Goal: Task Accomplishment & Management: Complete application form

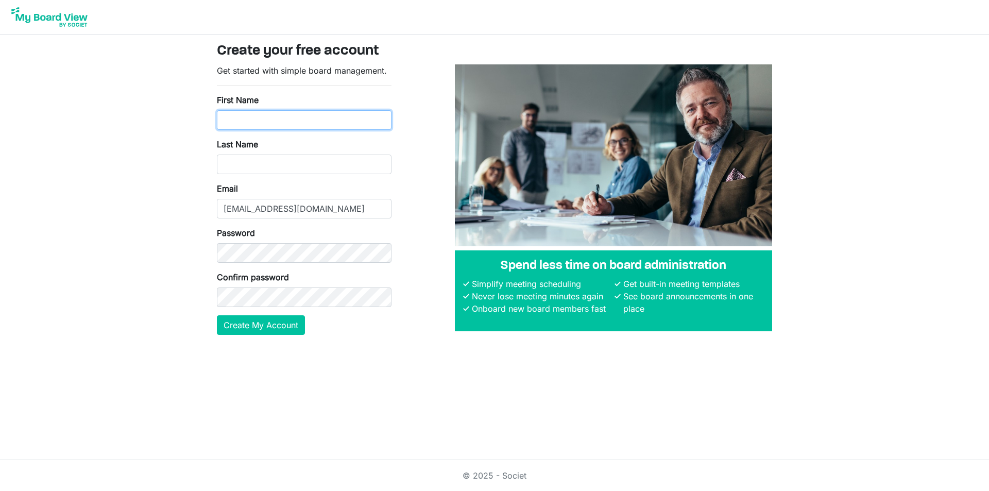
click at [302, 113] on input "First Name" at bounding box center [304, 120] width 175 height 20
type input "[PERSON_NAME]"
click at [288, 165] on input "Last Name" at bounding box center [304, 165] width 175 height 20
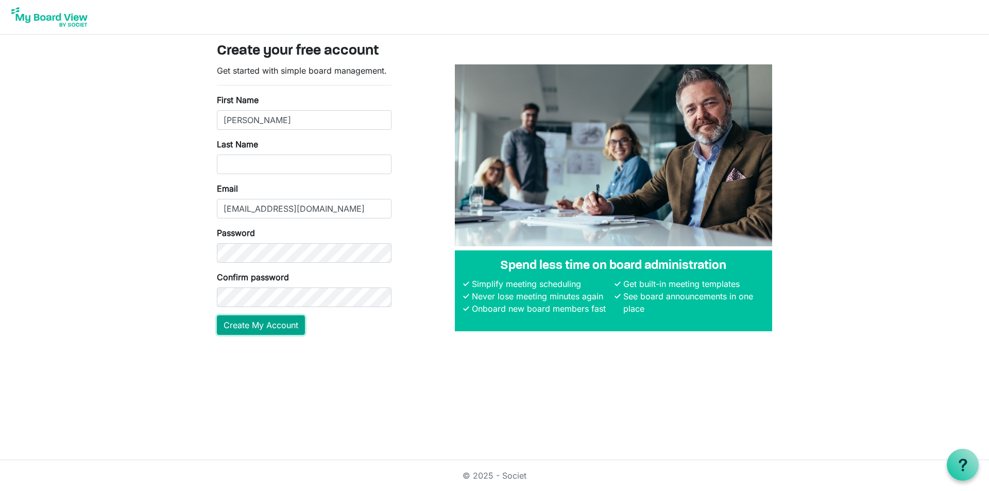
click at [233, 332] on button "Create My Account" at bounding box center [261, 325] width 88 height 20
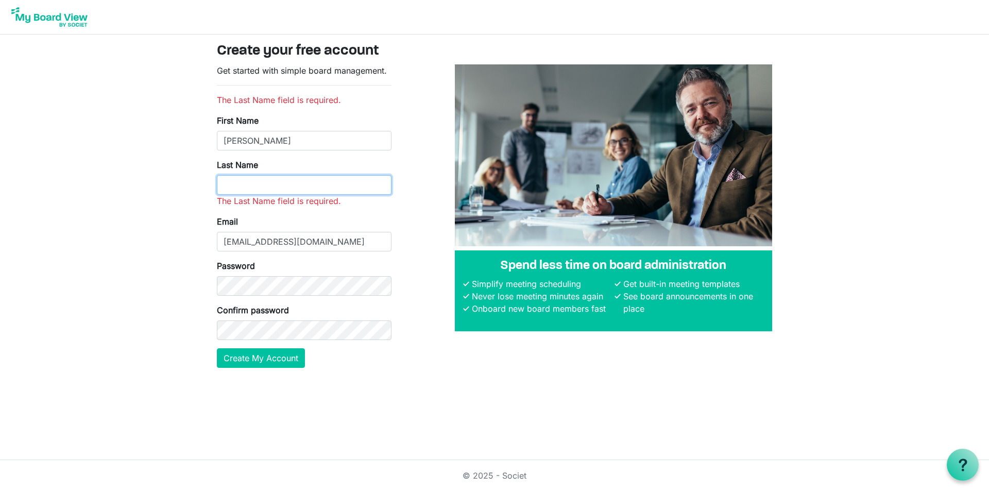
click at [293, 180] on input "Last Name" at bounding box center [304, 185] width 175 height 20
type input "Spadaro"
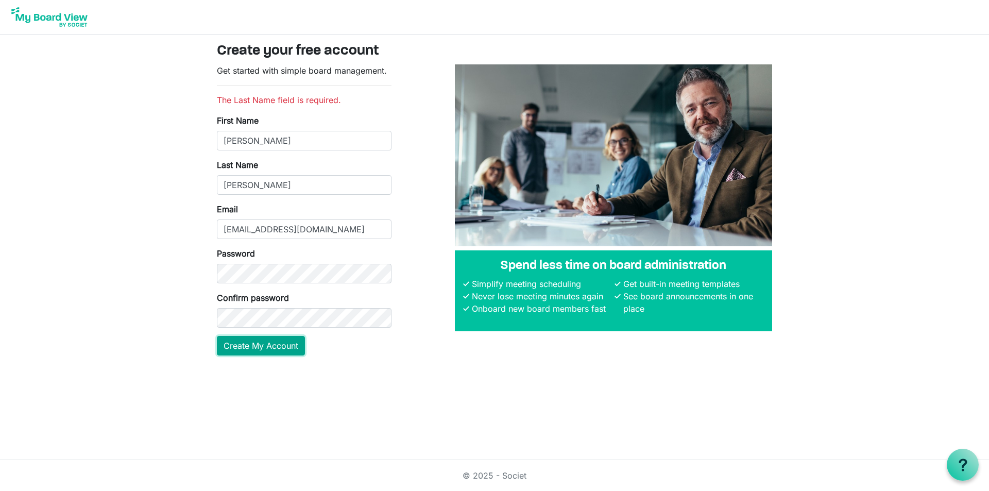
click at [270, 348] on button "Create My Account" at bounding box center [261, 346] width 88 height 20
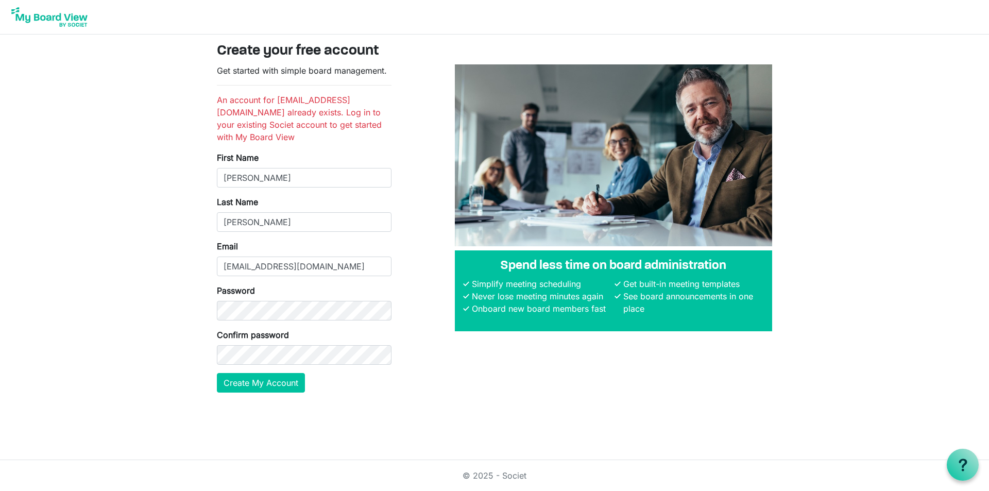
click at [891, 98] on body "Create your free account Get started with simple board management. An account f…" at bounding box center [494, 204] width 989 height 409
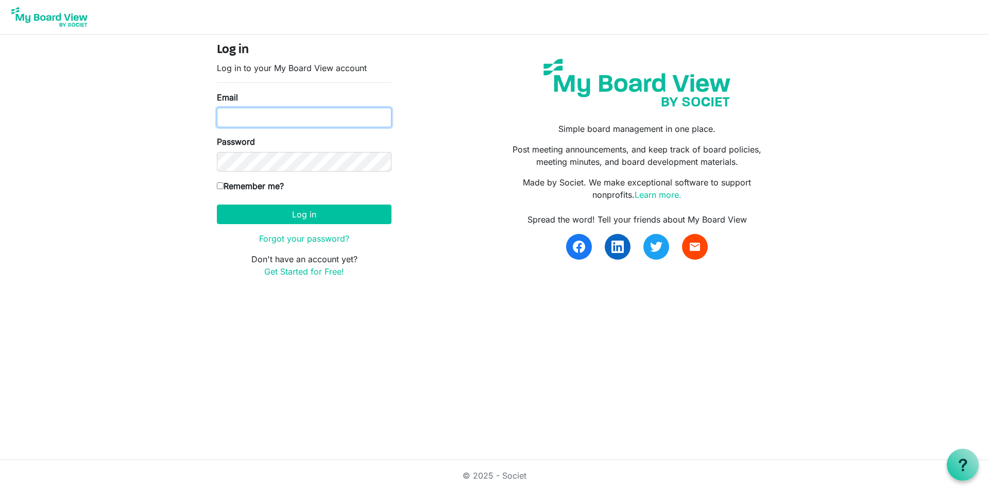
click at [278, 123] on input "Email" at bounding box center [304, 118] width 175 height 20
type input "MSpadaro@eastoncc.com"
click at [320, 243] on link "Forgot your password?" at bounding box center [304, 238] width 90 height 10
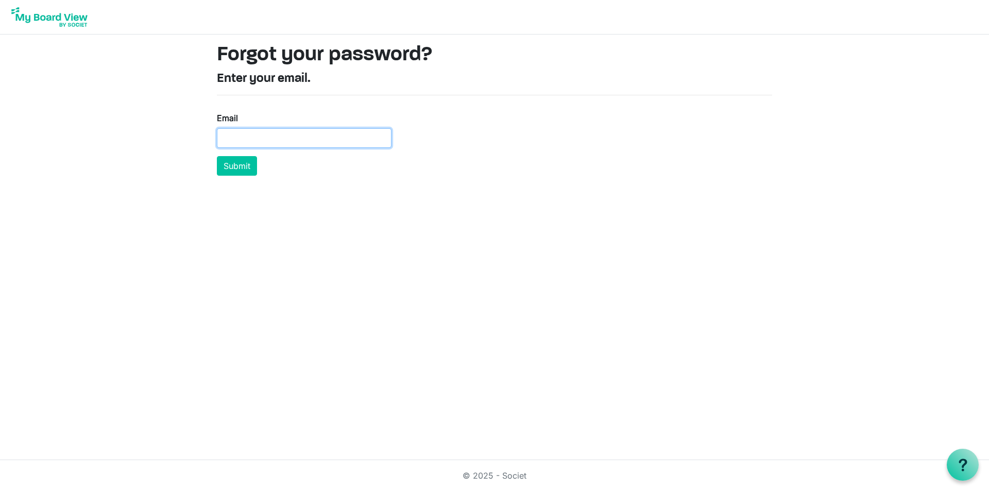
click at [275, 138] on input "Email" at bounding box center [304, 138] width 175 height 20
type input "MSpadaro@eastoncc.com"
click at [256, 165] on button "Submit" at bounding box center [237, 166] width 40 height 20
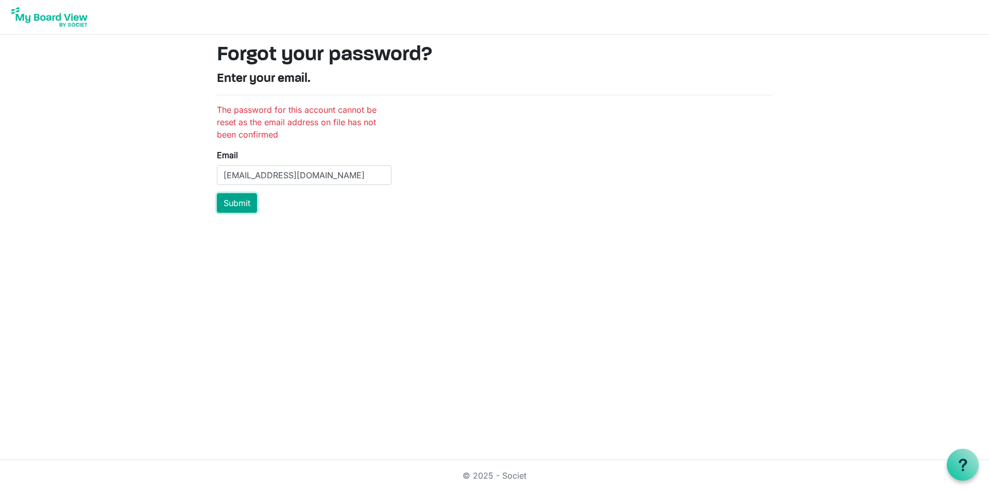
click at [251, 203] on button "Submit" at bounding box center [237, 203] width 40 height 20
click at [335, 164] on div "Email [EMAIL_ADDRESS][DOMAIN_NAME]" at bounding box center [304, 167] width 175 height 36
click at [344, 173] on input "[EMAIL_ADDRESS][DOMAIN_NAME]" at bounding box center [304, 175] width 175 height 20
type input "[EMAIL_ADDRESS][DOMAIN_NAME]"
click at [244, 207] on button "Submit" at bounding box center [237, 203] width 40 height 20
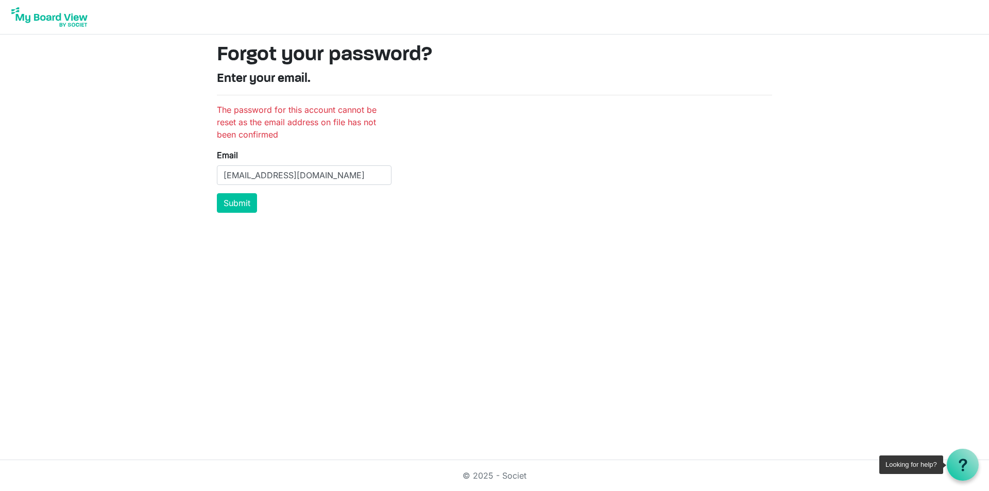
click at [969, 464] on div at bounding box center [963, 465] width 32 height 32
